Goal: Task Accomplishment & Management: Manage account settings

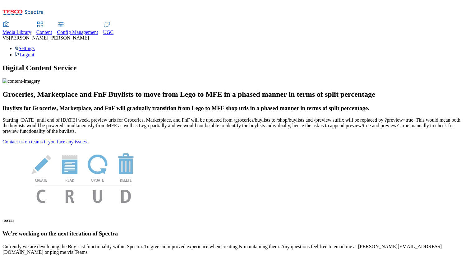
click at [449, 46] on div "Settings Logout" at bounding box center [234, 52] width 465 height 12
click at [35, 46] on link "Settings" at bounding box center [25, 48] width 20 height 5
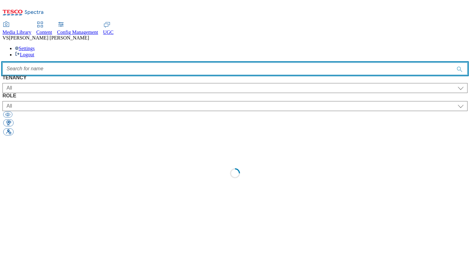
click at [161, 63] on input "Accessible label text" at bounding box center [234, 69] width 465 height 12
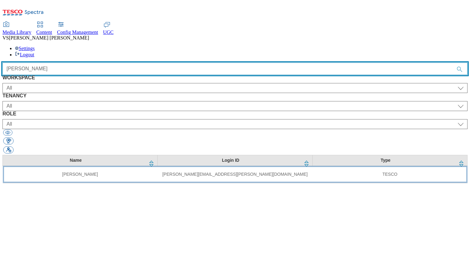
type input "[PERSON_NAME]"
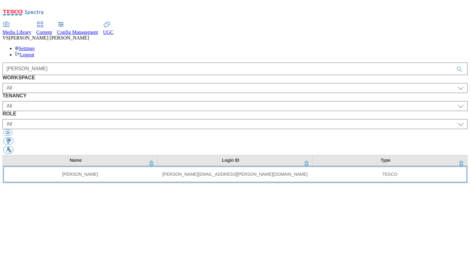
click at [125, 166] on td "[PERSON_NAME]" at bounding box center [80, 174] width 155 height 17
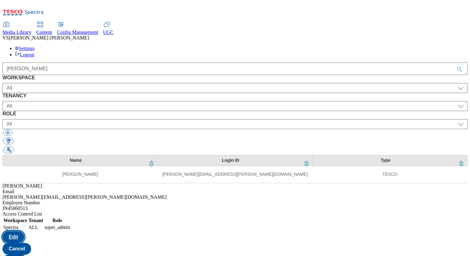
click at [24, 231] on button "Edit" at bounding box center [13, 237] width 22 height 12
select select "Spectra"
select select "ALL"
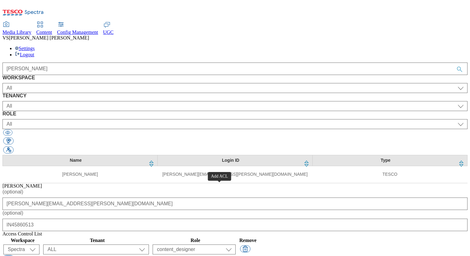
click at [13, 256] on button "button" at bounding box center [8, 259] width 10 height 7
select select "content_designer"
click at [40, 256] on select "All Content Media Spectra UGC Config" at bounding box center [21, 261] width 36 height 10
select select "Content"
click at [40, 256] on select "All Content Media Spectra UGC Config" at bounding box center [21, 261] width 36 height 10
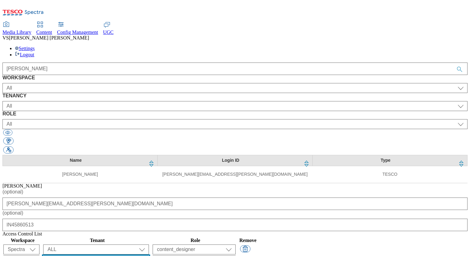
click at [149, 256] on select "All ALL All all CE Clubcard Boost UK Clubcard Marketing Clubcard ROI clubcard-b…" at bounding box center [96, 261] width 106 height 10
select select "flare-clubcard-boost-[GEOGRAPHIC_DATA]"
click at [149, 256] on select "All ALL All all CE Clubcard Boost UK Clubcard Marketing Clubcard ROI clubcard-b…" at bounding box center [96, 261] width 106 height 10
click at [236, 256] on select "content_designer content_editor content_read developer guest media_admin modera…" at bounding box center [194, 261] width 83 height 10
select select "content_editor"
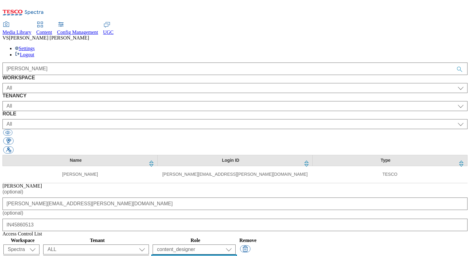
click at [236, 256] on select "content_designer content_editor content_read developer guest media_admin modera…" at bounding box center [194, 261] width 83 height 10
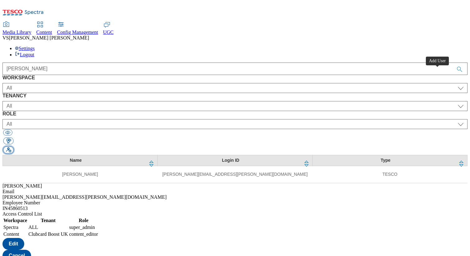
click at [13, 147] on button "button" at bounding box center [8, 150] width 10 height 7
select select "Content"
select select "CZ"
select select "content_designer"
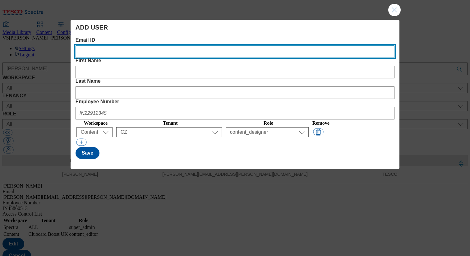
click at [96, 53] on ID "Email ID" at bounding box center [235, 51] width 319 height 12
paste ID "[EMAIL_ADDRESS][DOMAIN_NAME]"
type ID "[EMAIL_ADDRESS][DOMAIN_NAME]"
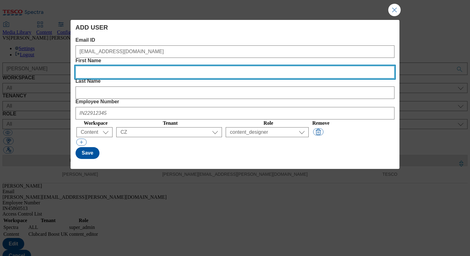
click at [199, 66] on Name "First Name" at bounding box center [235, 72] width 319 height 12
paste Name "Mate"
type Name "Mate"
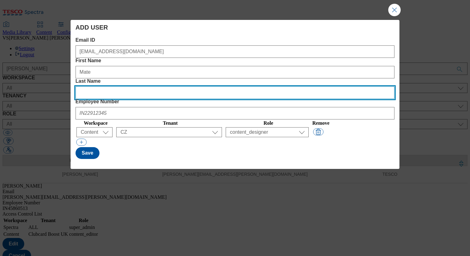
click at [261, 86] on Name "Last Name" at bounding box center [235, 92] width 319 height 12
paste Name "Labundy"
type Name "Labundy"
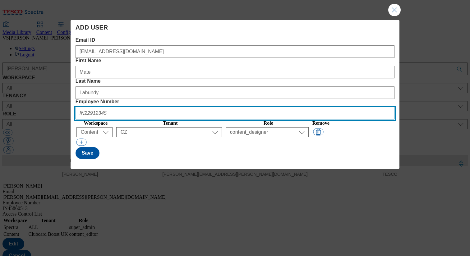
click at [328, 107] on Number "Employee Number" at bounding box center [235, 113] width 319 height 12
paste Number "HU901580"
type Number "HU901580"
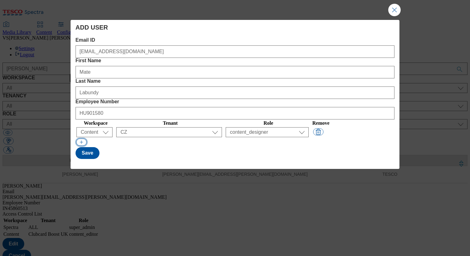
click at [79, 139] on button "Modal" at bounding box center [81, 142] width 10 height 7
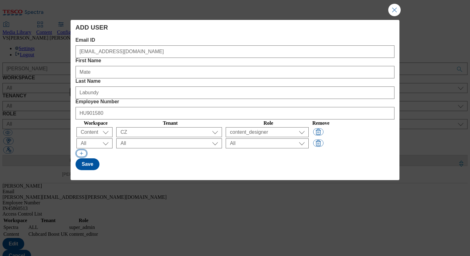
click at [82, 150] on button "Modal" at bounding box center [81, 153] width 10 height 7
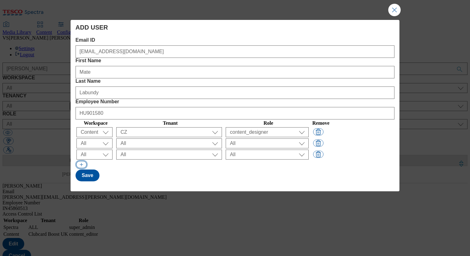
click at [82, 161] on button "Modal" at bounding box center [81, 164] width 10 height 7
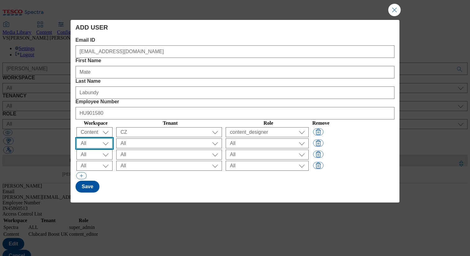
click at [97, 138] on select "All Content Media Spectra UGC Config" at bounding box center [95, 143] width 36 height 10
select select "Content"
click at [77, 138] on select "All Content Media Spectra UGC Config" at bounding box center [95, 143] width 36 height 10
click at [95, 150] on select "All Content Media Spectra UGC Config" at bounding box center [95, 155] width 36 height 10
select select "Content"
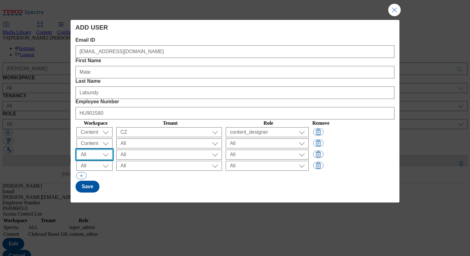
click at [77, 150] on select "All Content Media Spectra UGC Config" at bounding box center [95, 155] width 36 height 10
click at [94, 161] on select "All Content Media Spectra UGC Config" at bounding box center [95, 166] width 36 height 10
select select "Media"
click at [77, 161] on select "All Content Media Spectra UGC Config" at bounding box center [95, 166] width 36 height 10
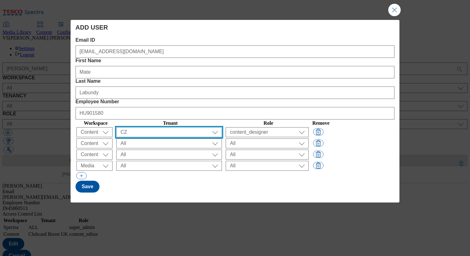
click at [156, 127] on select "All ALL All all CE Clubcard Boost UK Clubcard Marketing Clubcard ROI clubcard-b…" at bounding box center [169, 132] width 106 height 10
select select "dotcom-cz"
click at [135, 127] on select "All ALL All all CE Clubcard Boost UK Clubcard Marketing Clubcard ROI clubcard-b…" at bounding box center [169, 132] width 106 height 10
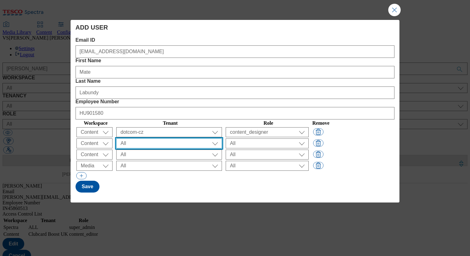
click at [159, 138] on select "All ALL All all CE Clubcard Boost UK Clubcard Marketing Clubcard ROI clubcard-b…" at bounding box center [169, 143] width 106 height 10
select select "dotcom-hu"
click at [135, 138] on select "All ALL All all CE Clubcard Boost UK Clubcard Marketing Clubcard ROI clubcard-b…" at bounding box center [169, 143] width 106 height 10
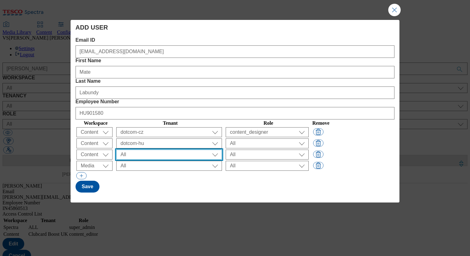
click at [155, 150] on select "All ALL All all CE Clubcard Boost UK Clubcard Marketing Clubcard ROI clubcard-b…" at bounding box center [169, 155] width 106 height 10
select select "dotcom-sk"
click at [135, 150] on select "All ALL All all CE Clubcard Boost UK Clubcard Marketing Clubcard ROI clubcard-b…" at bounding box center [169, 155] width 106 height 10
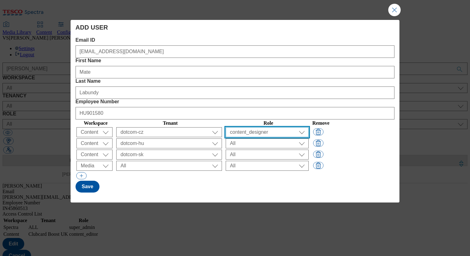
click at [260, 127] on select "All content_designer content_editor content_read developer guest media_admin mo…" at bounding box center [267, 132] width 83 height 10
select select "article_senior_editor"
click at [244, 127] on select "All content_designer content_editor content_read developer guest media_admin mo…" at bounding box center [267, 132] width 83 height 10
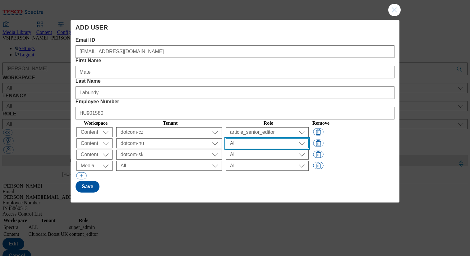
click at [266, 138] on select "All content_designer content_editor content_read developer guest media_admin mo…" at bounding box center [267, 143] width 83 height 10
select select "article_senior_editor"
click at [244, 138] on select "All content_designer content_editor content_read developer guest media_admin mo…" at bounding box center [267, 143] width 83 height 10
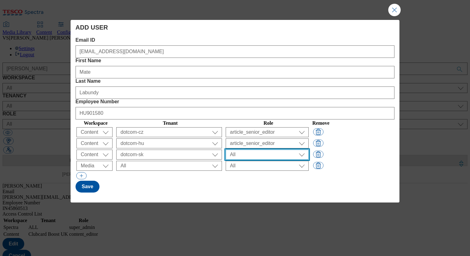
click at [269, 150] on select "All content_designer content_editor content_read developer guest media_admin mo…" at bounding box center [267, 155] width 83 height 10
select select "article_senior_editor"
click at [244, 150] on select "All content_designer content_editor content_read developer guest media_admin mo…" at bounding box center [267, 155] width 83 height 10
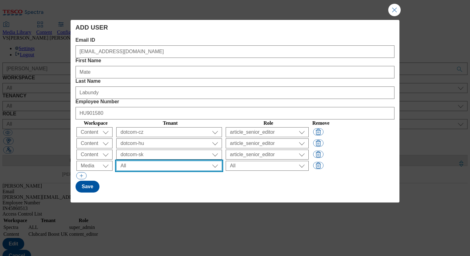
click at [162, 161] on select "All ALL All all CE Clubcard Boost UK Clubcard Marketing Clubcard ROI clubcard-b…" at bounding box center [169, 166] width 106 height 10
select select "flare-ghs-mktg"
click at [135, 161] on select "All ALL All all CE Clubcard Boost UK Clubcard Marketing Clubcard ROI clubcard-b…" at bounding box center [169, 166] width 106 height 10
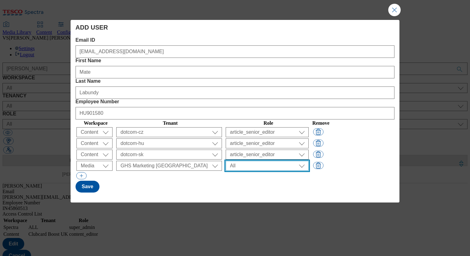
click at [264, 161] on select "All content_designer content_editor content_read developer guest media_admin mo…" at bounding box center [267, 166] width 83 height 10
select select "content_editor"
click at [244, 161] on select "All content_designer content_editor content_read developer guest media_admin mo…" at bounding box center [267, 166] width 83 height 10
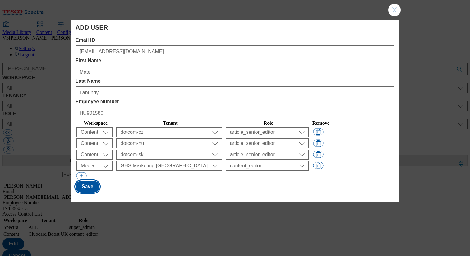
click at [92, 181] on button "Save" at bounding box center [88, 187] width 24 height 12
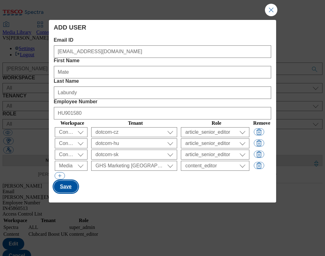
click at [66, 181] on button "Save" at bounding box center [66, 187] width 24 height 12
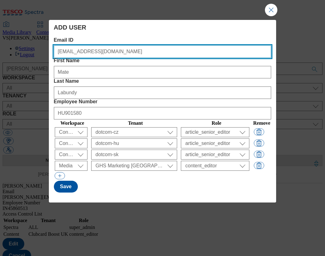
click at [94, 50] on ID "[EMAIL_ADDRESS][DOMAIN_NAME]" at bounding box center [162, 51] width 217 height 12
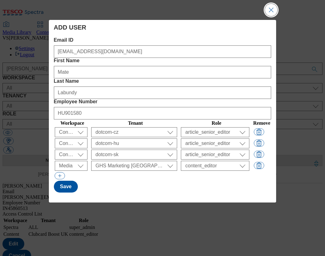
click at [273, 10] on button "Close Modal" at bounding box center [271, 10] width 12 height 12
